Goal: Task Accomplishment & Management: Manage account settings

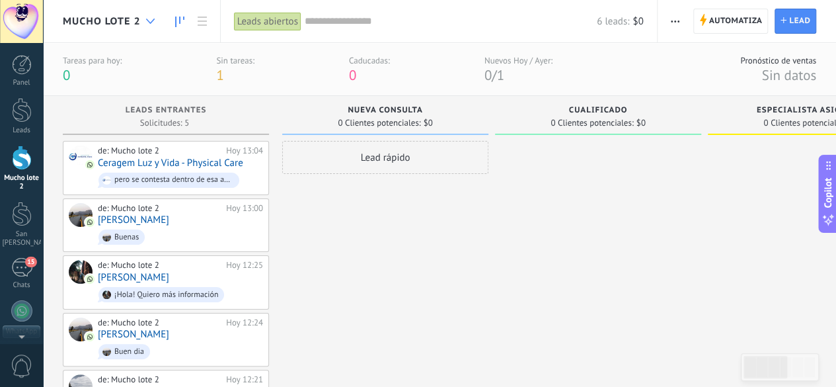
click at [152, 19] on icon at bounding box center [150, 21] width 9 height 5
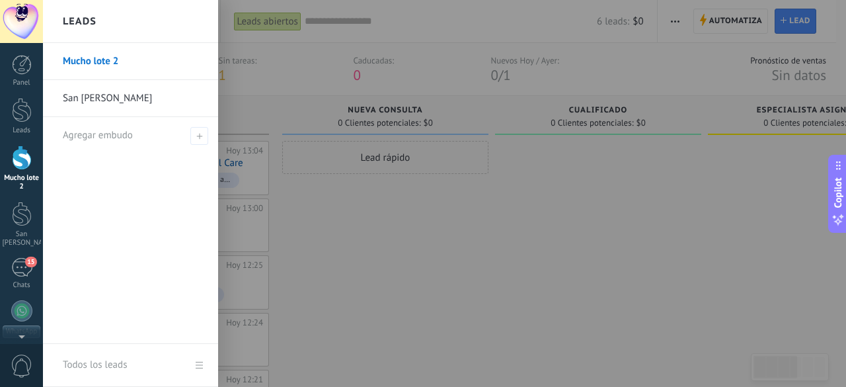
click at [97, 56] on link "Mucho lote 2" at bounding box center [134, 61] width 142 height 37
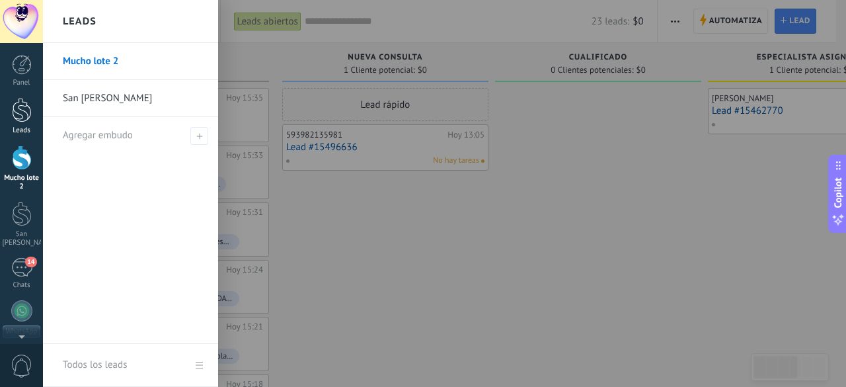
click at [20, 122] on div at bounding box center [22, 110] width 20 height 24
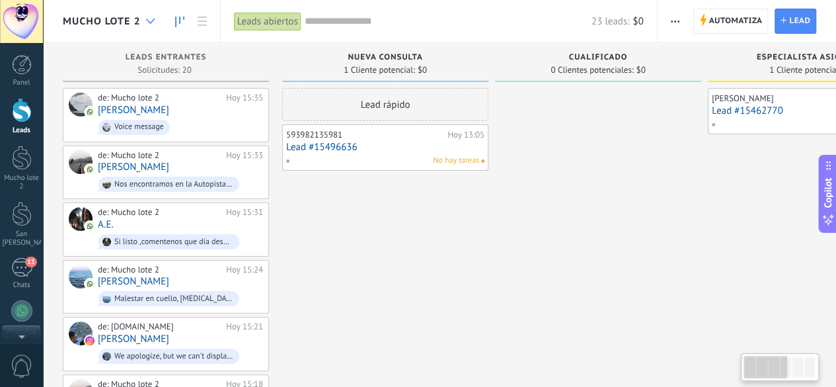
click at [148, 32] on div at bounding box center [150, 22] width 22 height 26
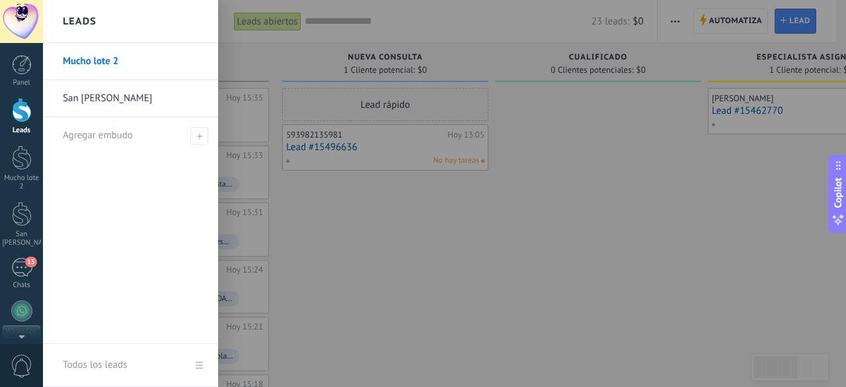
click at [122, 103] on link "San [PERSON_NAME]" at bounding box center [134, 98] width 142 height 37
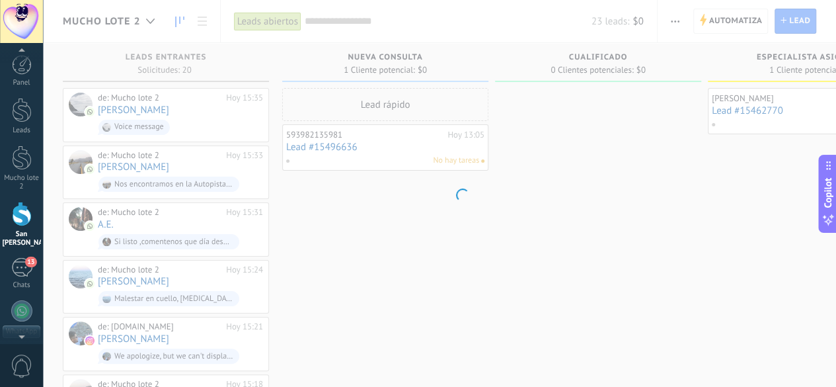
scroll to position [4, 0]
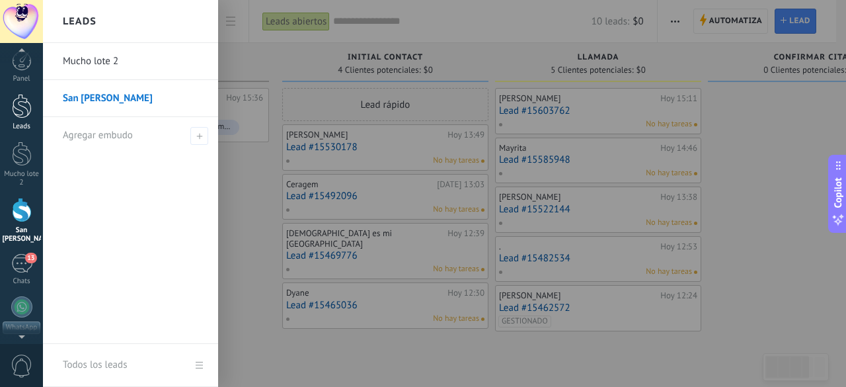
click at [24, 121] on link "Leads" at bounding box center [21, 112] width 43 height 37
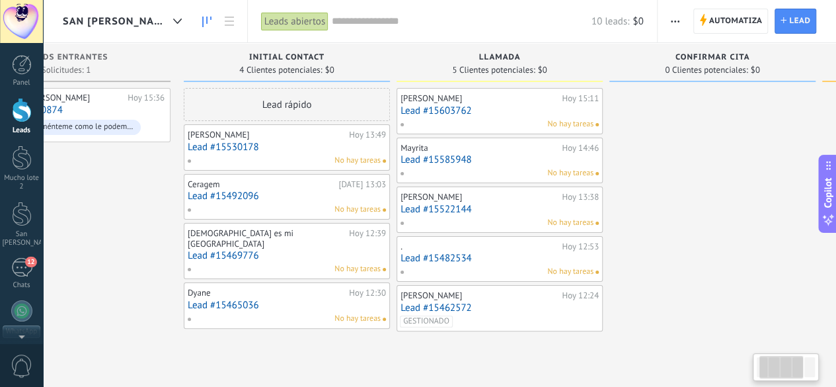
scroll to position [0, 311]
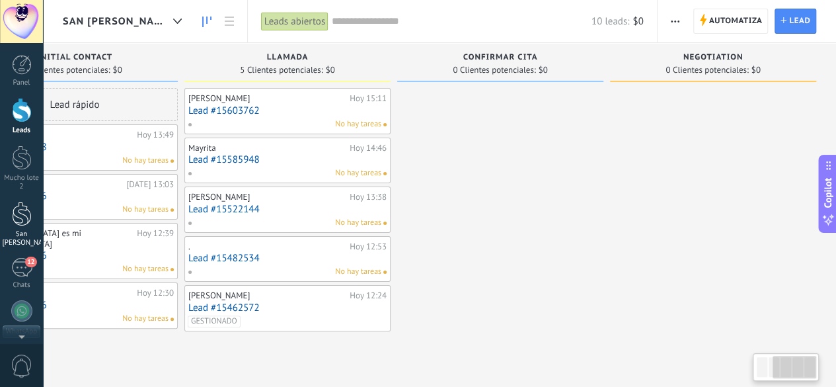
drag, startPoint x: 744, startPoint y: 213, endPoint x: 26, endPoint y: 212, distance: 718.6
click at [26, 212] on body ".abecls-1,.abecls-2{fill-rule:evenodd}.abecls-2{fill:#fff} .abhcls-1{fill:none}…" at bounding box center [418, 193] width 836 height 387
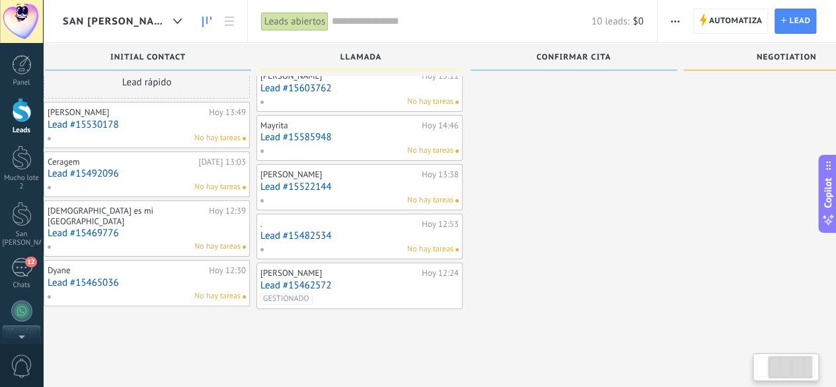
scroll to position [0, 237]
drag, startPoint x: 468, startPoint y: 180, endPoint x: 542, endPoint y: 182, distance: 74.1
click at [542, 182] on div at bounding box center [574, 186] width 206 height 243
click at [218, 26] on link at bounding box center [229, 22] width 22 height 26
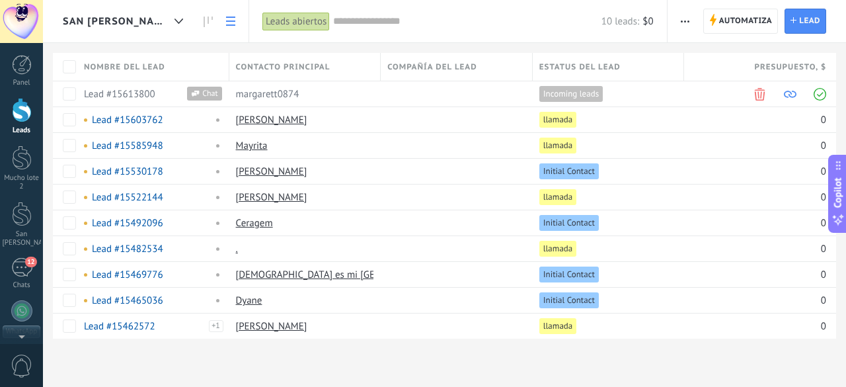
click at [226, 23] on icon at bounding box center [230, 21] width 9 height 9
click at [226, 22] on icon at bounding box center [230, 21] width 9 height 9
click at [204, 24] on use at bounding box center [208, 22] width 9 height 11
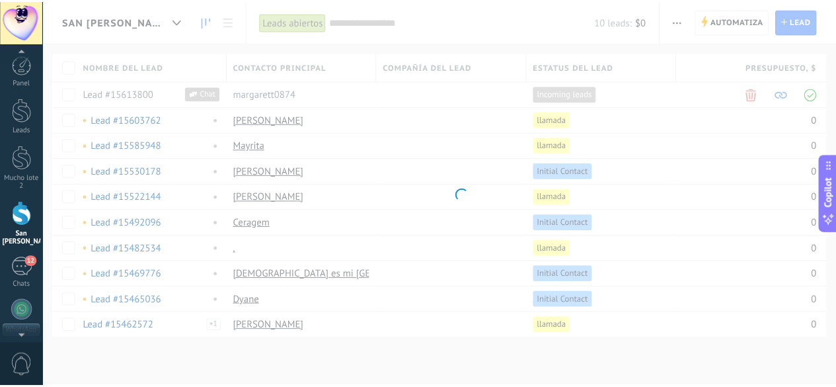
scroll to position [4, 0]
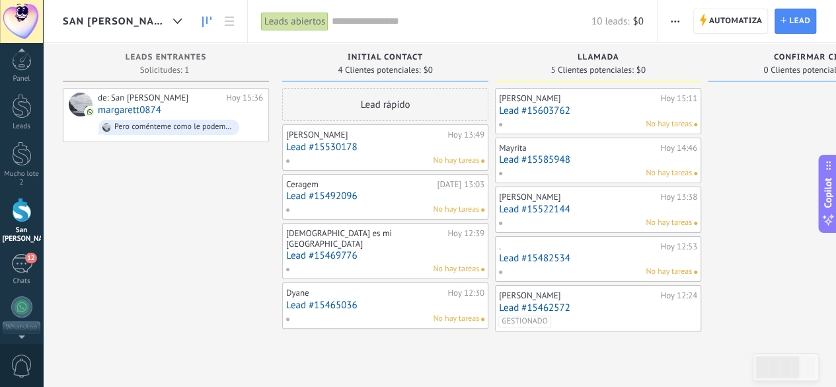
click at [202, 24] on use at bounding box center [206, 22] width 9 height 11
click at [202, 22] on icon at bounding box center [206, 22] width 9 height 11
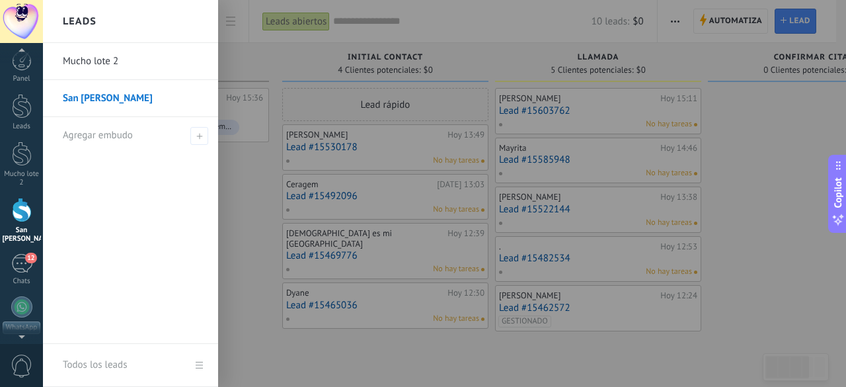
click at [118, 63] on link "Mucho lote 2" at bounding box center [134, 61] width 142 height 37
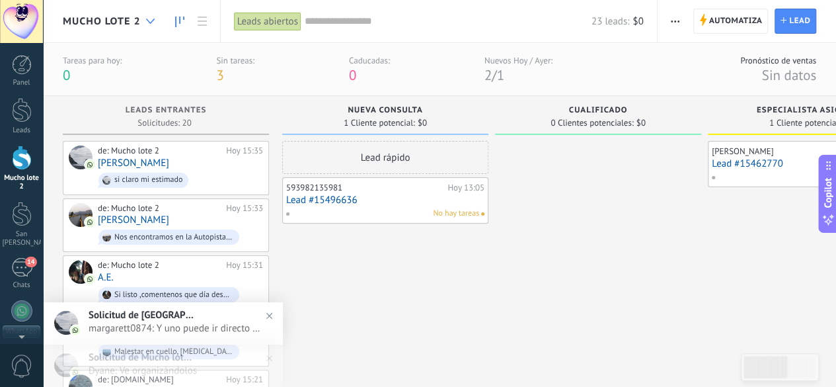
click at [142, 24] on div at bounding box center [150, 22] width 22 height 26
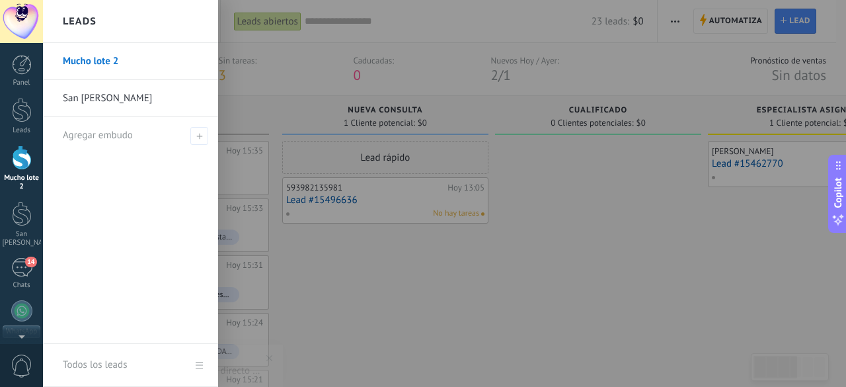
click at [130, 103] on link "San [PERSON_NAME]" at bounding box center [134, 98] width 142 height 37
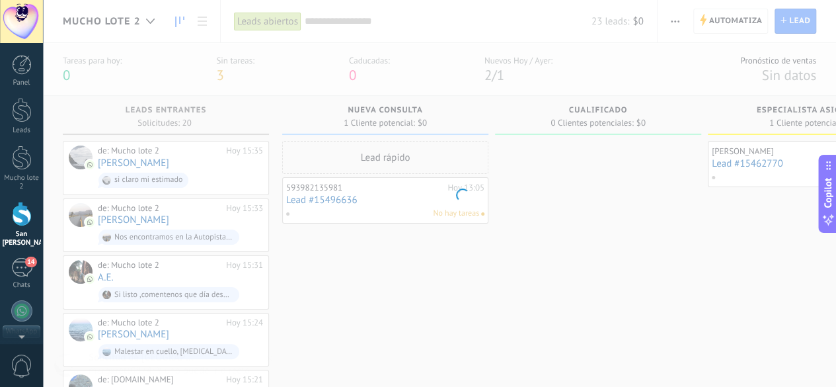
scroll to position [4, 0]
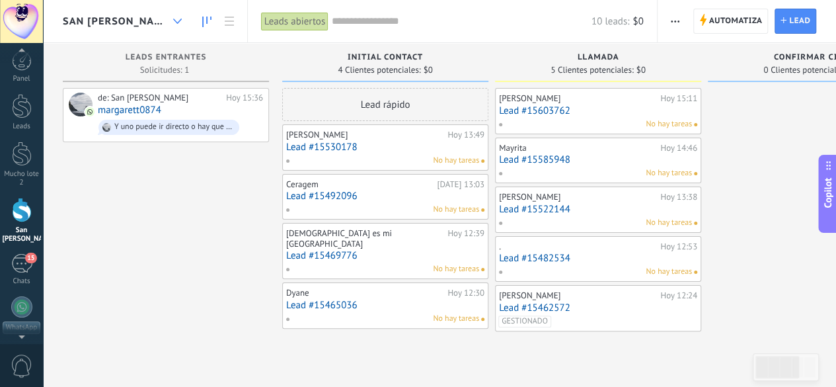
click at [167, 22] on div at bounding box center [178, 22] width 22 height 26
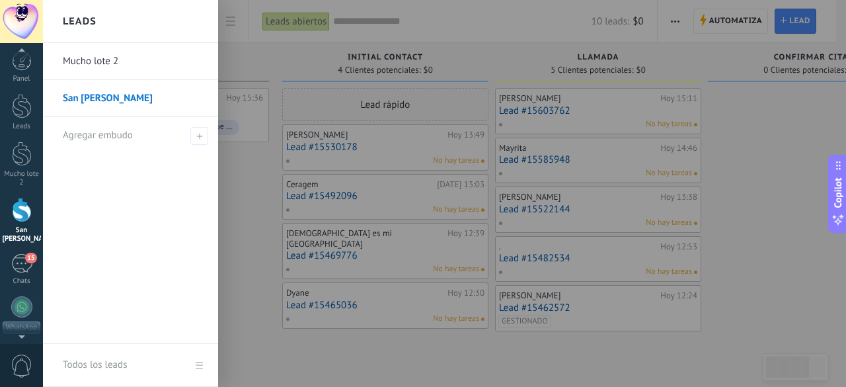
click at [130, 74] on link "Mucho lote 2" at bounding box center [134, 61] width 142 height 37
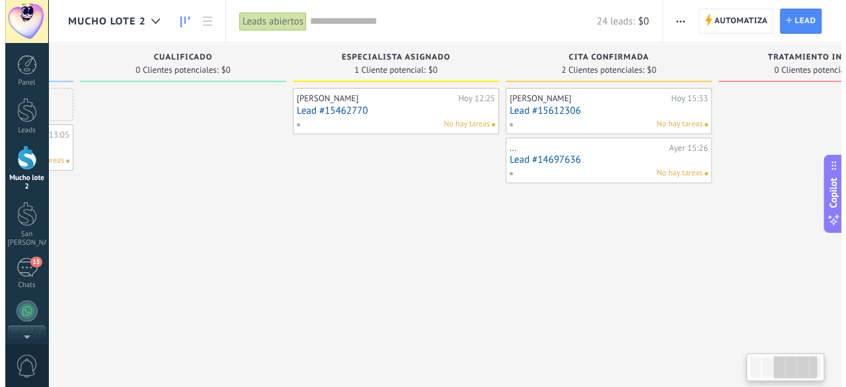
scroll to position [0, 444]
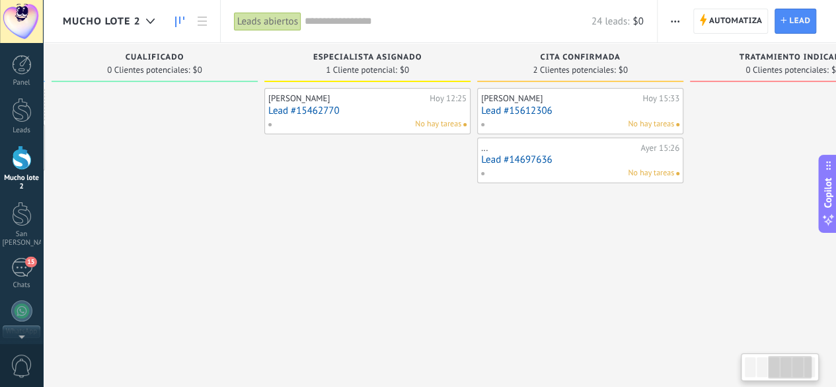
drag, startPoint x: 677, startPoint y: 113, endPoint x: 238, endPoint y: 149, distance: 440.4
click at [532, 110] on link "Lead #15612306" at bounding box center [580, 110] width 198 height 11
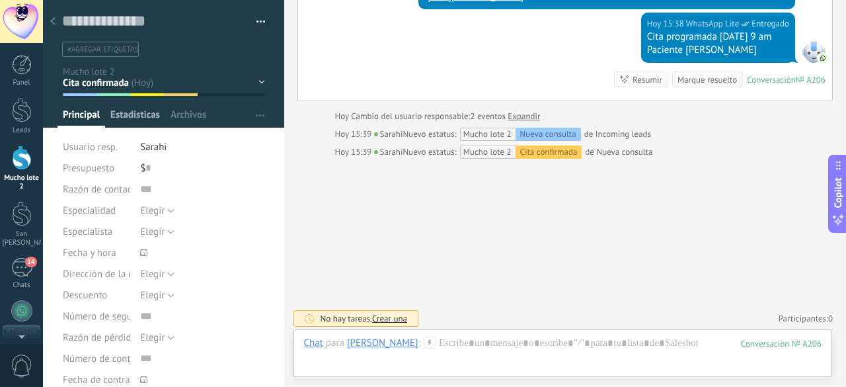
click at [154, 118] on span "Estadísticas" at bounding box center [135, 117] width 50 height 19
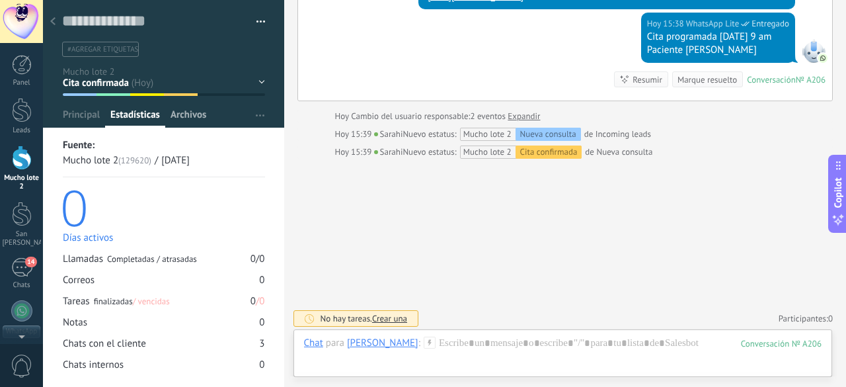
click at [186, 120] on span "Archivos" at bounding box center [189, 117] width 36 height 19
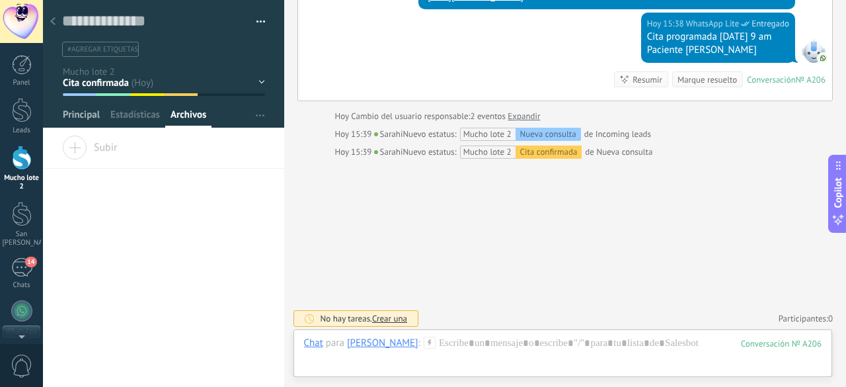
click at [76, 118] on span "Principal" at bounding box center [81, 117] width 37 height 19
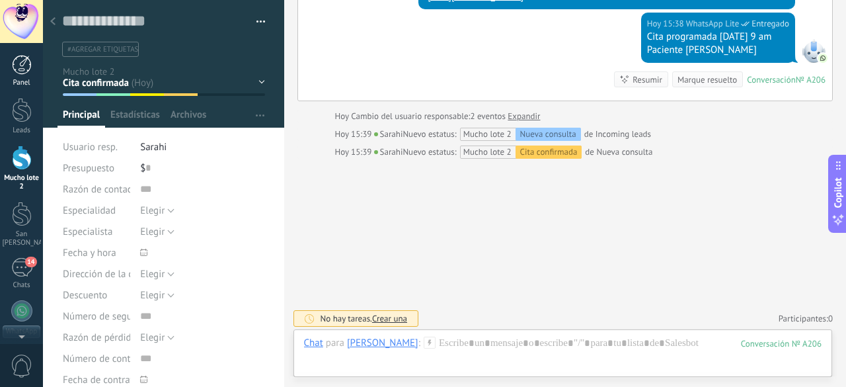
click at [19, 67] on div at bounding box center [22, 65] width 20 height 20
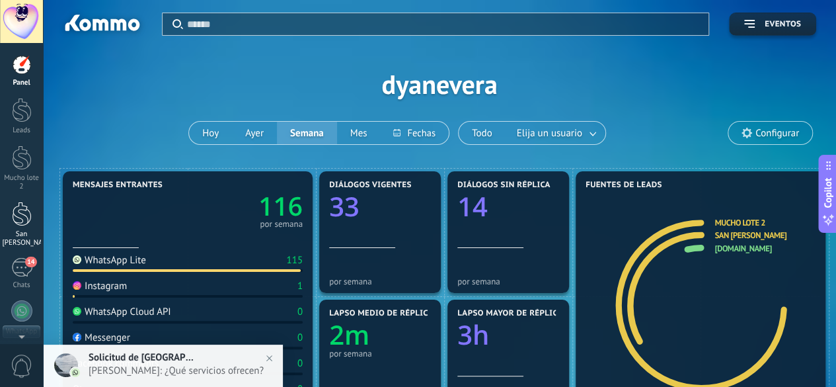
click at [14, 225] on div at bounding box center [22, 214] width 20 height 24
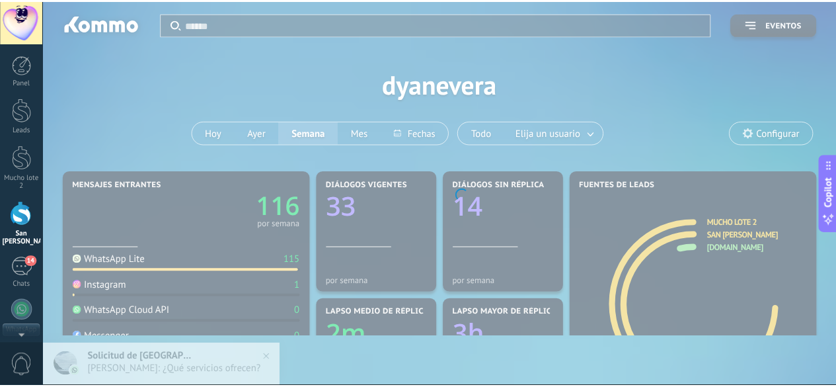
scroll to position [4, 0]
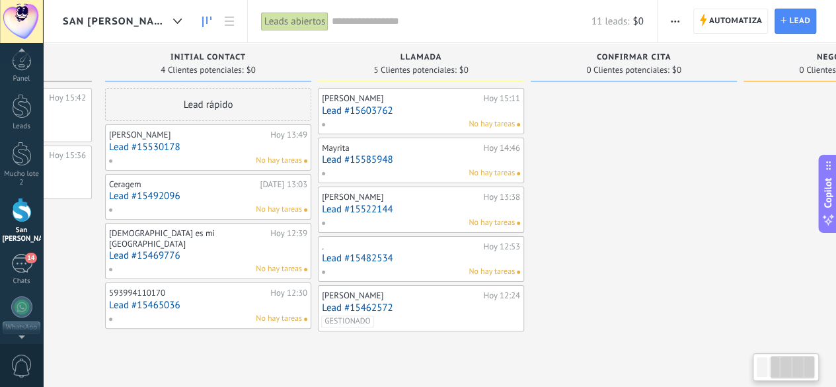
scroll to position [0, 311]
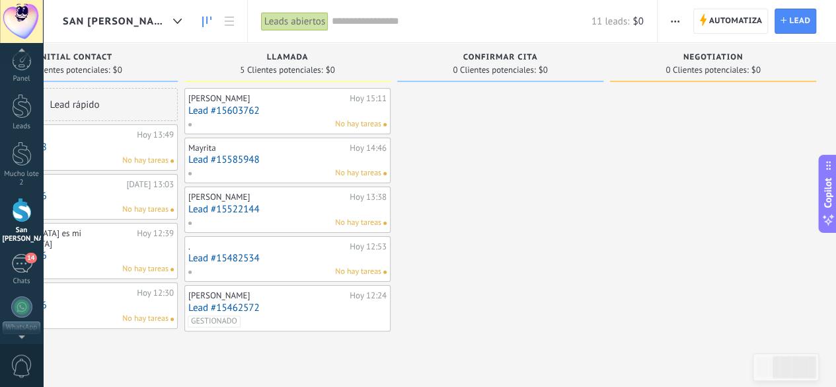
drag, startPoint x: 770, startPoint y: 173, endPoint x: 295, endPoint y: 284, distance: 488.1
click at [295, 284] on div "Leads Entrantes Solicitudes: 2 0 0 0 2 0 0 0 2 de: [PERSON_NAME][DATE] 15:42 [P…" at bounding box center [294, 187] width 1084 height 288
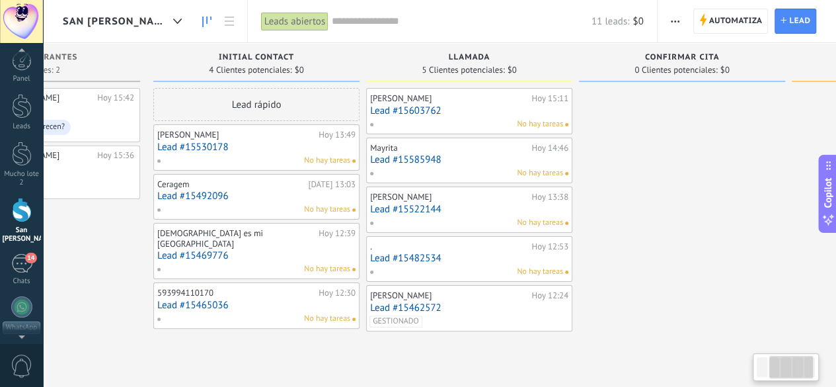
scroll to position [0, 0]
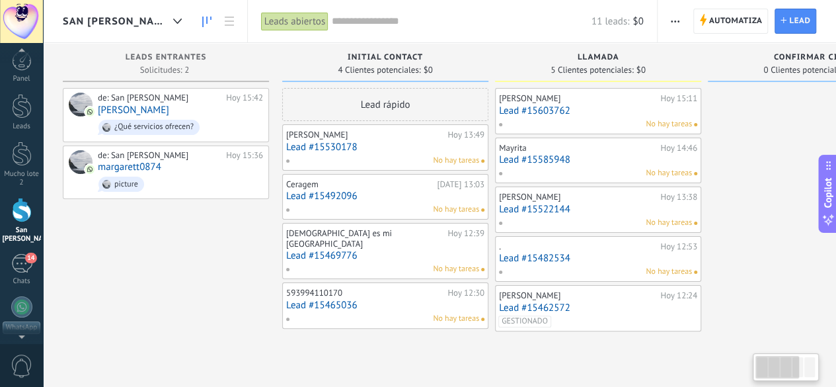
drag, startPoint x: 531, startPoint y: 229, endPoint x: 846, endPoint y: 223, distance: 314.7
click at [836, 223] on html ".abecls-1,.abecls-2{fill-rule:evenodd}.abecls-2{fill:#fff} .abhcls-1{fill:none}…" at bounding box center [418, 193] width 836 height 387
click at [28, 156] on div at bounding box center [22, 153] width 20 height 24
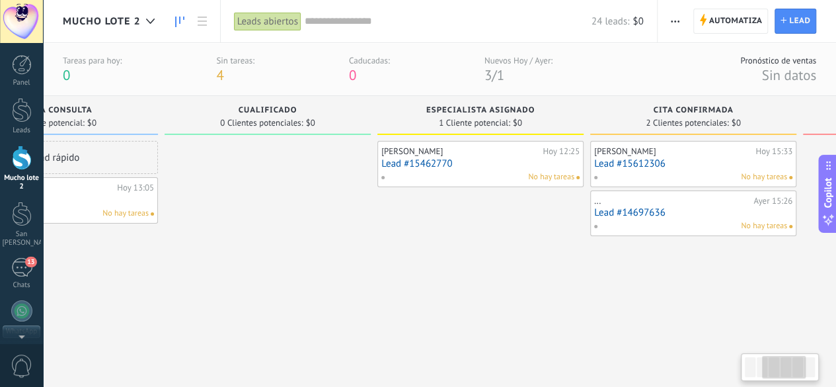
drag, startPoint x: 457, startPoint y: 235, endPoint x: 131, endPoint y: 247, distance: 326.8
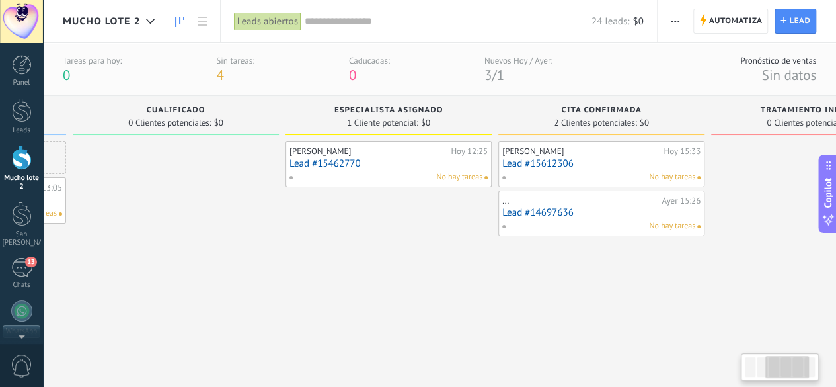
scroll to position [0, 524]
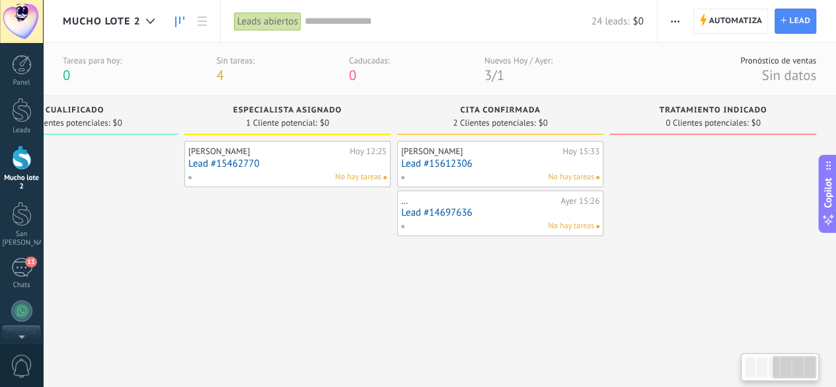
drag, startPoint x: 403, startPoint y: 225, endPoint x: 191, endPoint y: 252, distance: 213.8
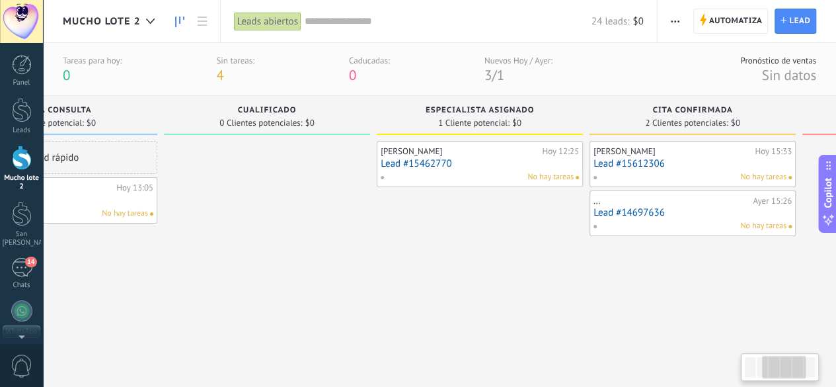
scroll to position [0, 327]
drag, startPoint x: 201, startPoint y: 236, endPoint x: 399, endPoint y: 235, distance: 198.3
click at [287, 114] on span "Cualificado" at bounding box center [271, 110] width 59 height 9
drag, startPoint x: 243, startPoint y: 111, endPoint x: 313, endPoint y: 97, distance: 71.4
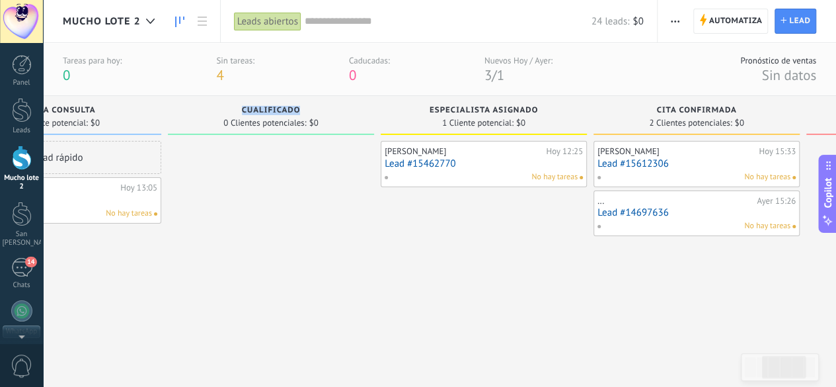
click at [313, 97] on div "Cualificado 0 Clientes potenciales: $0" at bounding box center [271, 115] width 206 height 39
copy span "Cualificado"
